Goal: Information Seeking & Learning: Learn about a topic

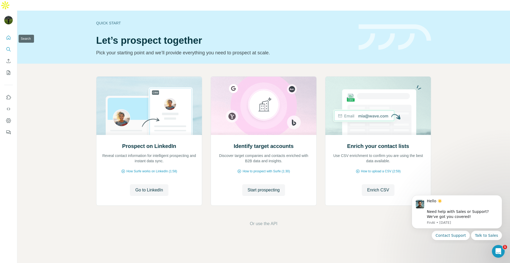
click at [9, 50] on icon "Search" at bounding box center [10, 51] width 2 height 2
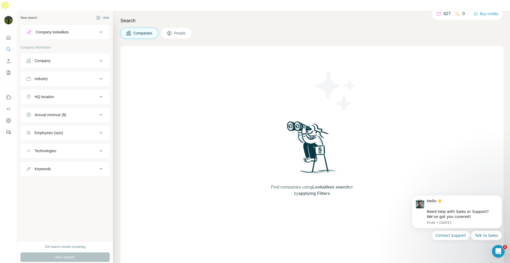
click at [165, 28] on button "People" at bounding box center [176, 33] width 31 height 11
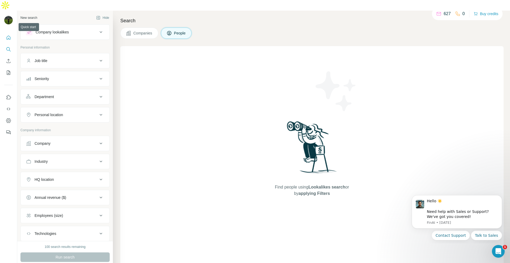
click at [11, 35] on icon "Quick start" at bounding box center [8, 37] width 5 height 5
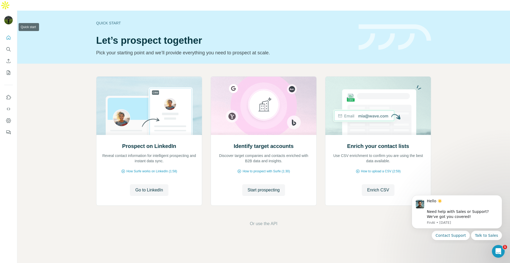
click at [8, 33] on button "Quick start" at bounding box center [8, 38] width 8 height 10
click at [154, 187] on span "Go to LinkedIn" at bounding box center [149, 190] width 28 height 6
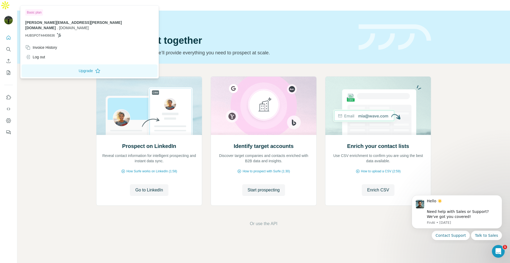
click at [8, 16] on img at bounding box center [8, 20] width 8 height 8
click at [7, 35] on icon "Quick start" at bounding box center [8, 37] width 5 height 5
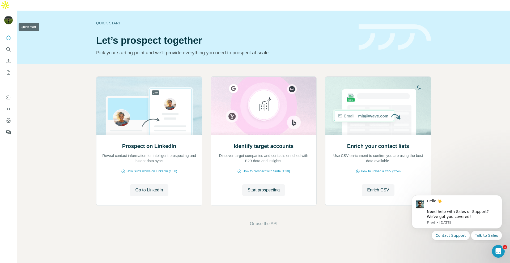
click at [9, 36] on icon "Quick start" at bounding box center [9, 38] width 4 height 4
click at [270, 221] on span "Or use the API" at bounding box center [264, 224] width 28 height 6
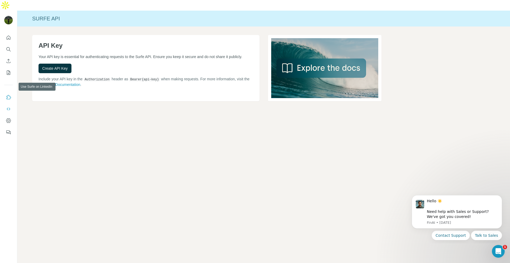
click at [8, 95] on icon "Use Surfe on LinkedIn" at bounding box center [8, 97] width 5 height 5
click at [8, 70] on icon "My lists" at bounding box center [8, 72] width 5 height 5
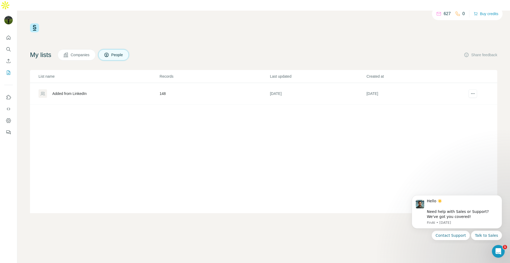
click at [119, 52] on span "People" at bounding box center [117, 54] width 12 height 5
click at [123, 52] on span "People" at bounding box center [117, 54] width 12 height 5
click at [122, 52] on span "People" at bounding box center [117, 54] width 12 height 5
click at [11, 58] on icon "Enrich CSV" at bounding box center [8, 60] width 5 height 5
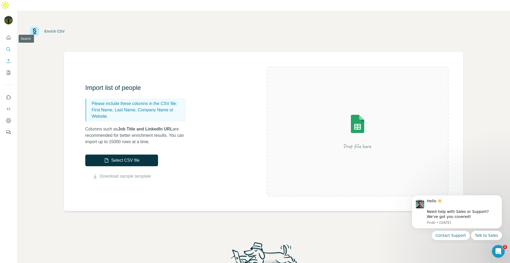
click at [7, 45] on button "Search" at bounding box center [8, 50] width 8 height 10
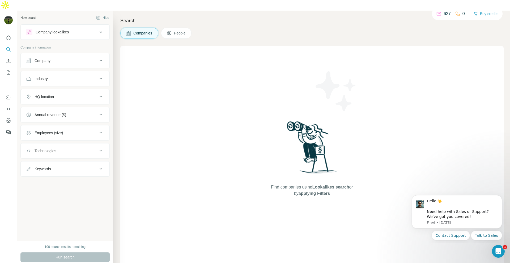
click at [74, 29] on div "Company lookalikes" at bounding box center [62, 32] width 72 height 6
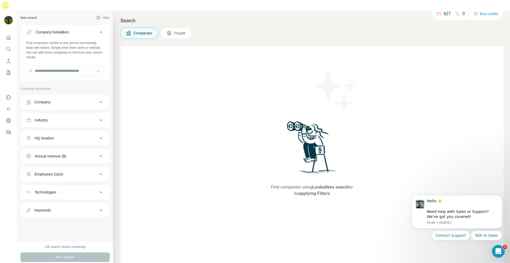
click at [59, 100] on div "Company" at bounding box center [62, 102] width 72 height 5
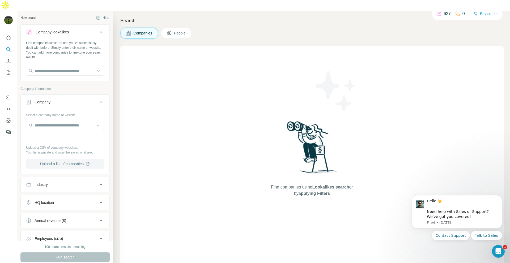
scroll to position [55, 0]
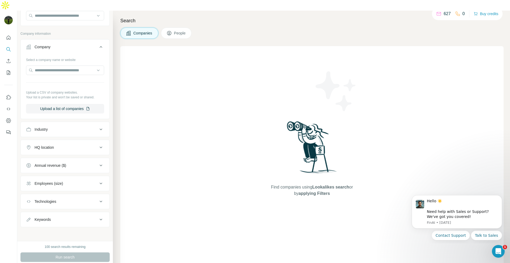
click at [88, 181] on div "Employees (size)" at bounding box center [62, 183] width 72 height 5
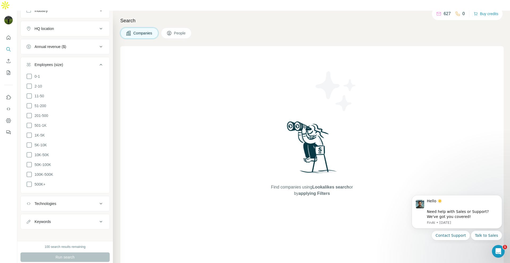
click at [182, 28] on button "People" at bounding box center [176, 33] width 31 height 11
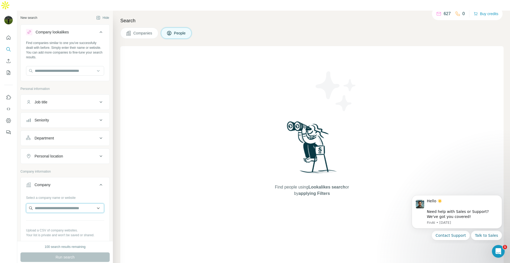
click at [47, 204] on input "text" at bounding box center [65, 209] width 78 height 10
paste input "**********"
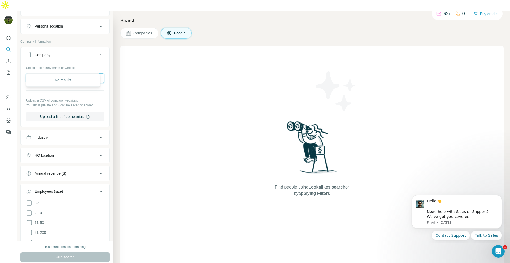
type input "**********"
click at [66, 81] on div "No results" at bounding box center [62, 80] width 71 height 11
click at [68, 74] on input "text" at bounding box center [65, 79] width 78 height 10
paste input "**********"
type input "**********"
